Goal: Submit feedback/report problem: Submit feedback/report problem

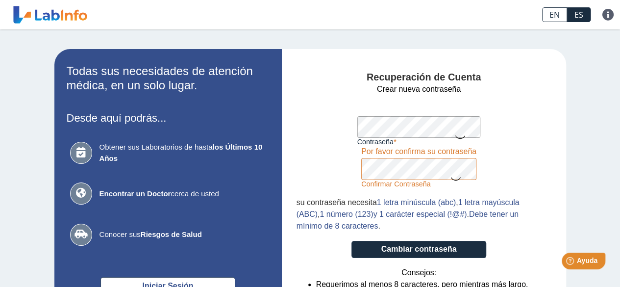
click at [453, 182] on icon at bounding box center [456, 178] width 12 height 19
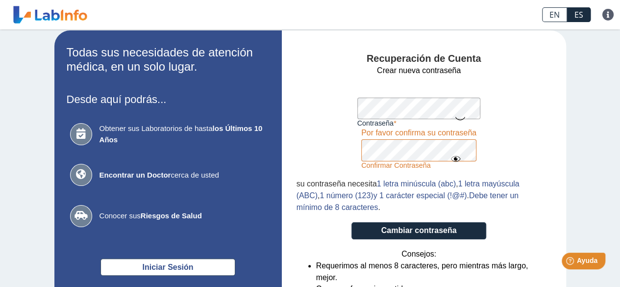
scroll to position [20, 0]
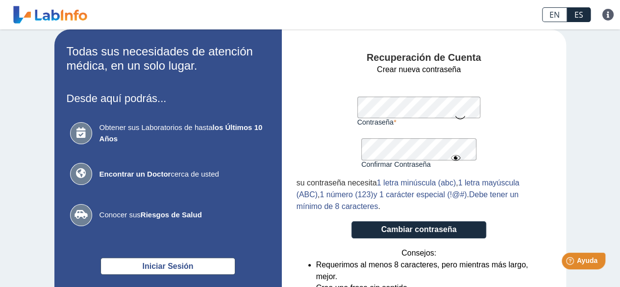
click at [455, 115] on icon at bounding box center [460, 116] width 12 height 19
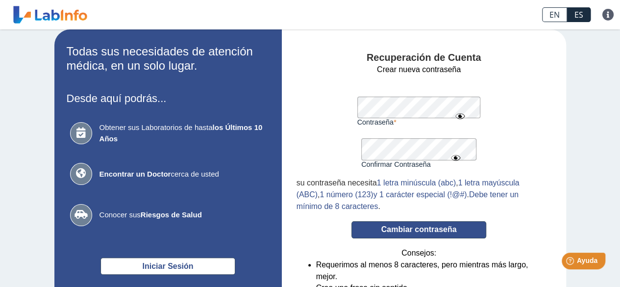
click at [410, 230] on button "Cambiar contraseña" at bounding box center [418, 229] width 135 height 17
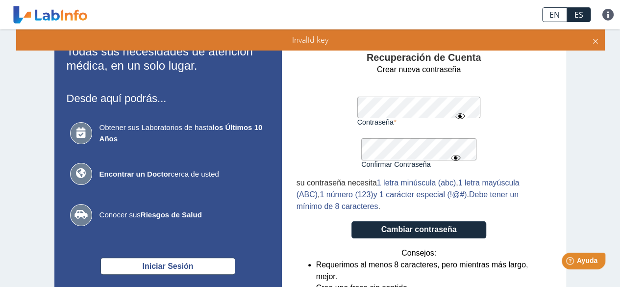
click at [354, 154] on form "Crear nueva contraseña Contraseña Una contraseña válida es requerida Confirmar …" at bounding box center [418, 205] width 245 height 283
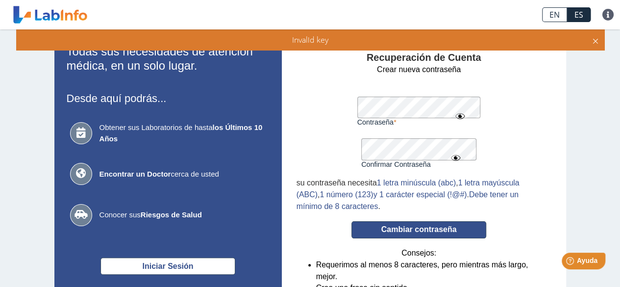
click at [362, 231] on button "Cambiar contraseña" at bounding box center [418, 229] width 135 height 17
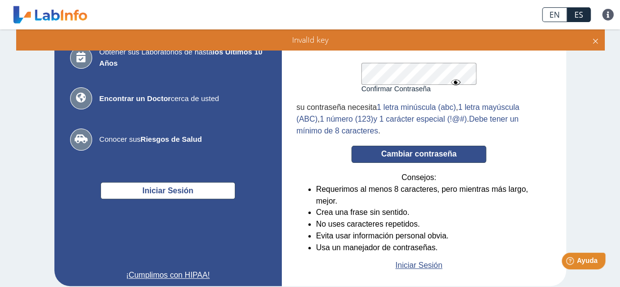
scroll to position [115, 0]
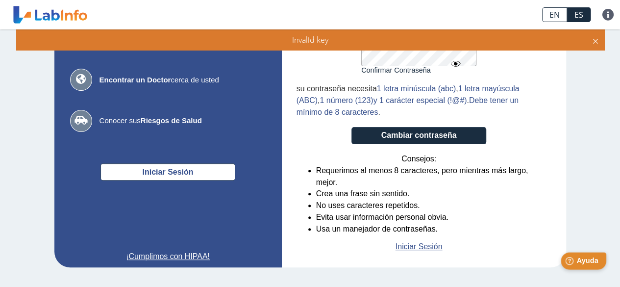
click at [593, 265] on span "Ayuda" at bounding box center [587, 260] width 22 height 8
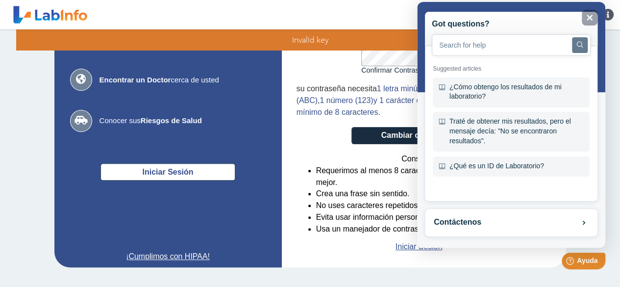
scroll to position [53, 0]
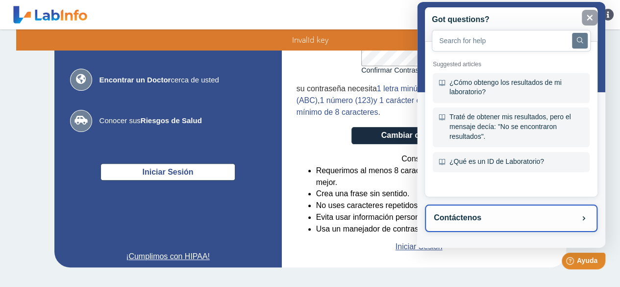
click at [474, 221] on button "Contáctenos" at bounding box center [511, 217] width 172 height 27
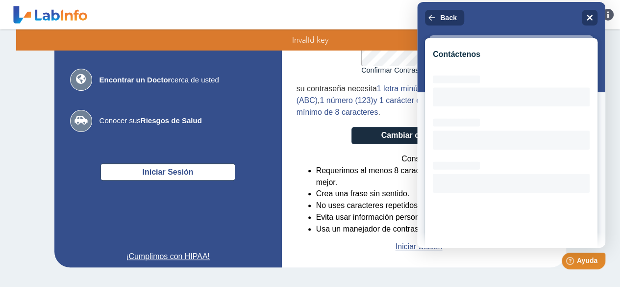
scroll to position [29, 0]
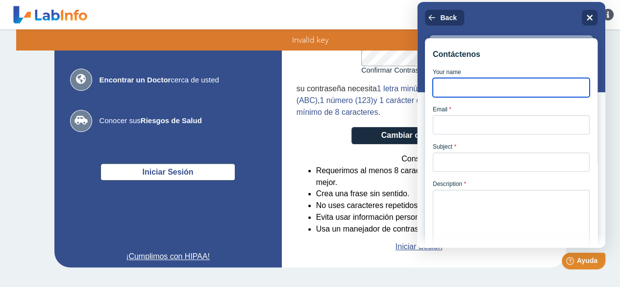
click at [440, 90] on input "Your name" at bounding box center [511, 87] width 157 height 19
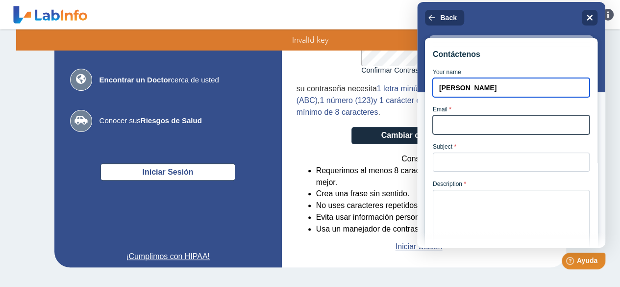
type input "[PERSON_NAME]"
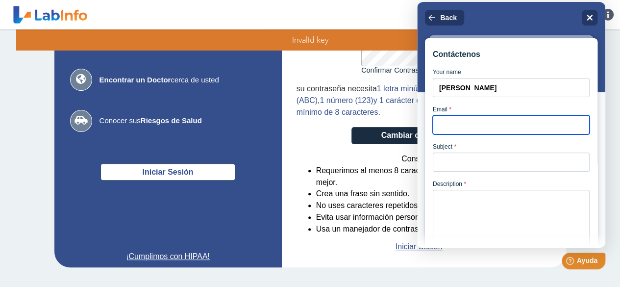
click at [440, 134] on input "Email *" at bounding box center [511, 124] width 157 height 19
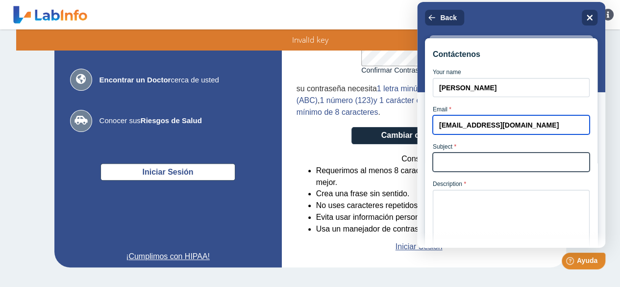
type input "[EMAIL_ADDRESS][DOMAIN_NAME]"
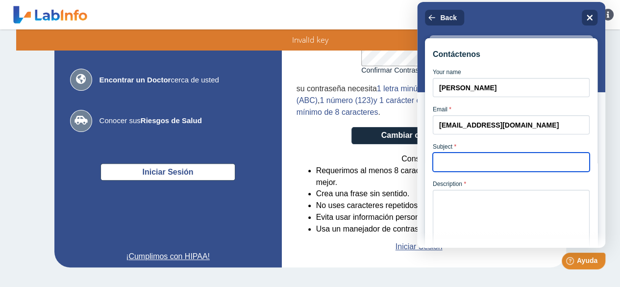
click at [441, 165] on input "Subject *" at bounding box center [511, 161] width 157 height 19
type input "C"
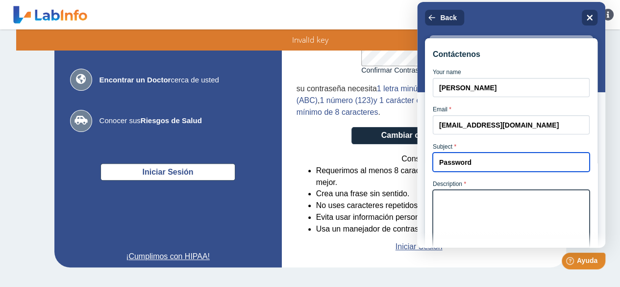
type input "Password"
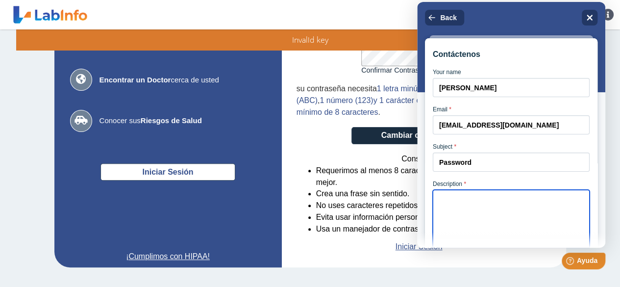
click at [455, 219] on textarea "Description *" at bounding box center [511, 219] width 157 height 58
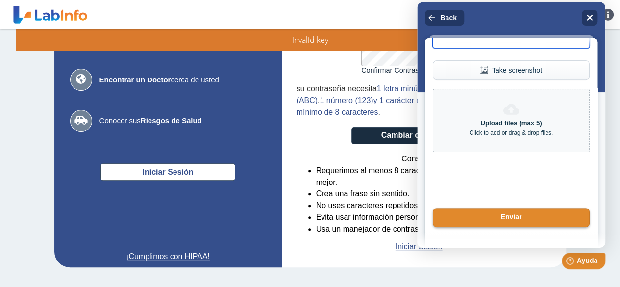
type textarea "Intento cambiar mi contraseña y no me deja"
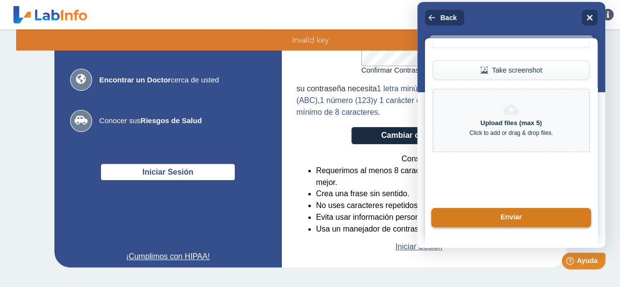
click at [469, 222] on button "Enviar" at bounding box center [511, 218] width 160 height 20
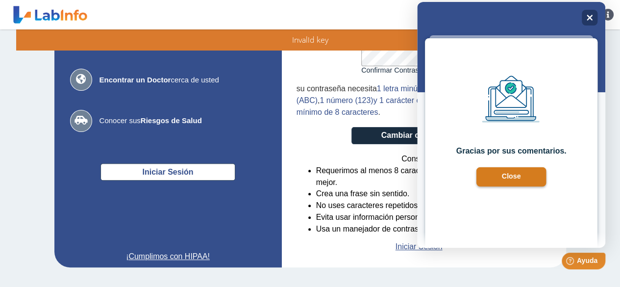
click at [522, 182] on button "Close" at bounding box center [511, 177] width 70 height 20
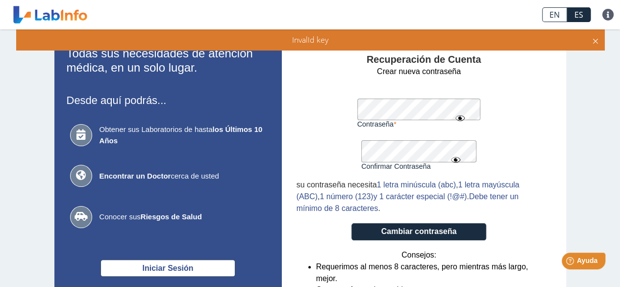
scroll to position [17, 0]
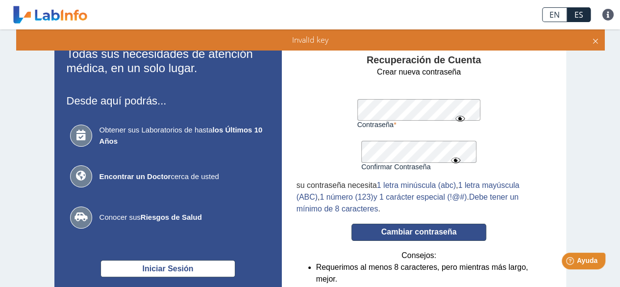
click at [419, 238] on button "Cambiar contraseña" at bounding box center [418, 231] width 135 height 17
click at [418, 236] on button "Cambiar contraseña" at bounding box center [418, 231] width 135 height 17
click at [388, 229] on button "Cambiar contraseña" at bounding box center [418, 231] width 135 height 17
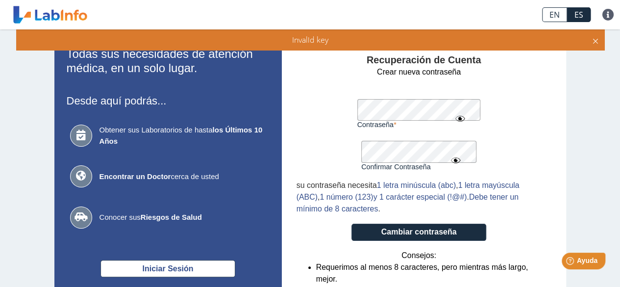
click at [239, 91] on app-recovery "Todas sus necesidades de atención médica, en un solo lugar. Desde aquí podrás..…" at bounding box center [310, 198] width 568 height 332
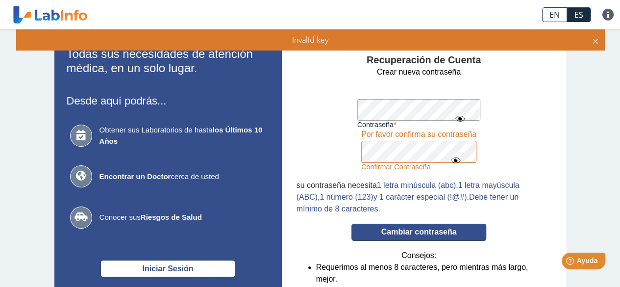
click at [353, 230] on button "Cambiar contraseña" at bounding box center [418, 231] width 135 height 17
click at [418, 237] on button "Cambiar contraseña" at bounding box center [418, 231] width 135 height 17
click at [418, 236] on button "Cambiar contraseña" at bounding box center [418, 231] width 135 height 17
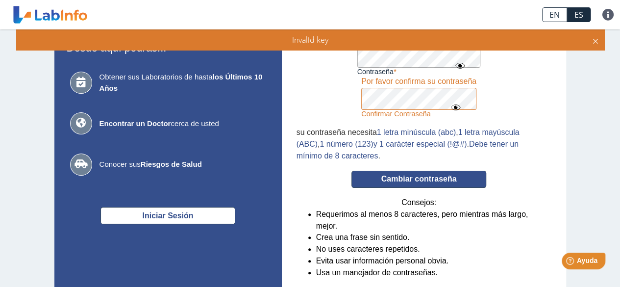
scroll to position [0, 0]
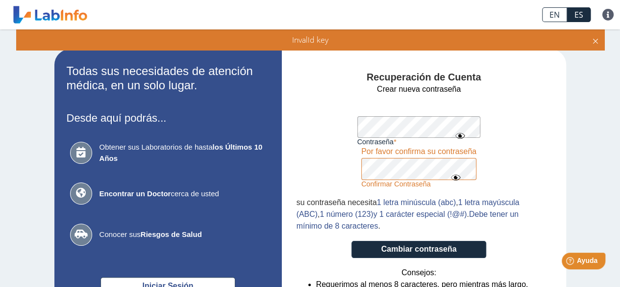
click at [595, 38] on icon at bounding box center [595, 39] width 8 height 11
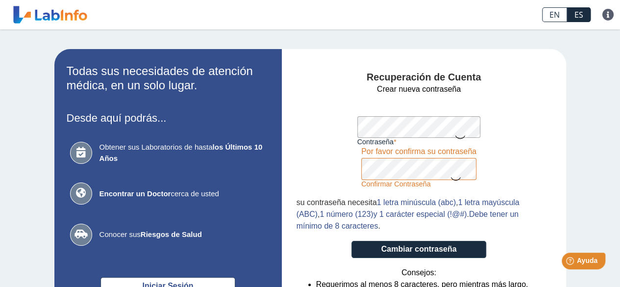
click at [457, 138] on icon at bounding box center [460, 136] width 12 height 19
click at [451, 181] on icon at bounding box center [456, 178] width 12 height 19
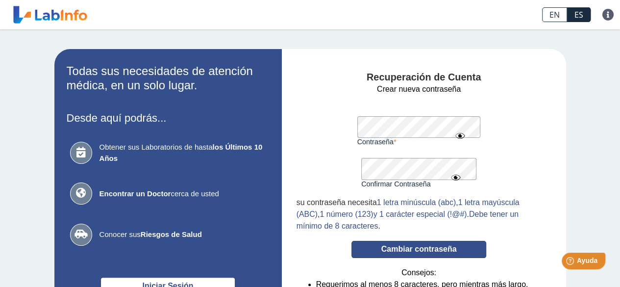
click at [368, 248] on button "Cambiar contraseña" at bounding box center [418, 249] width 135 height 17
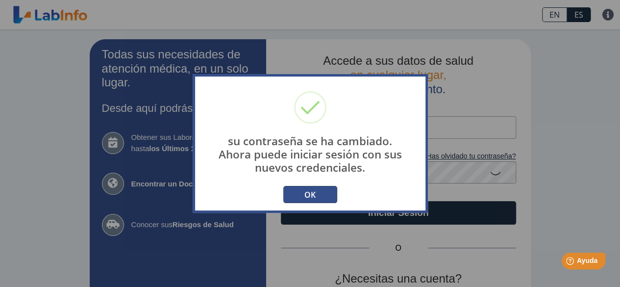
click at [308, 194] on button "OK" at bounding box center [310, 194] width 54 height 17
